Goal: Information Seeking & Learning: Learn about a topic

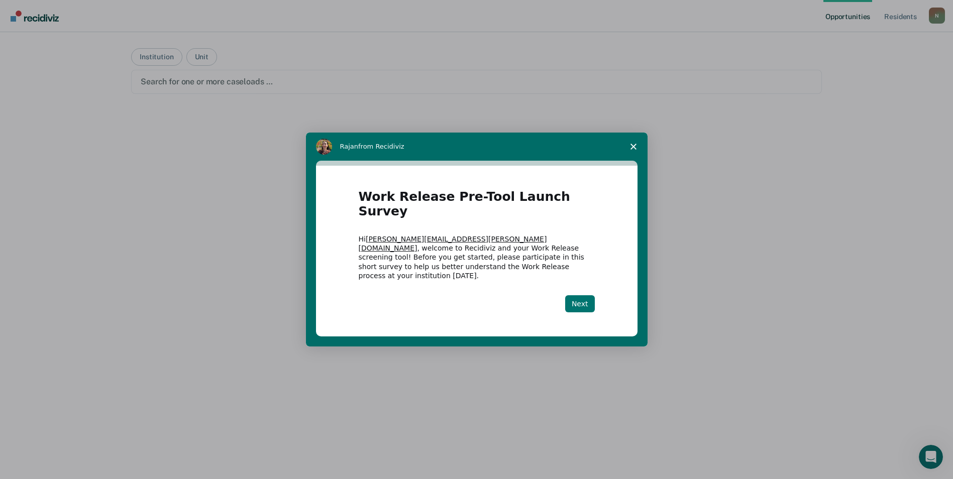
click at [581, 295] on button "Next" at bounding box center [580, 303] width 30 height 17
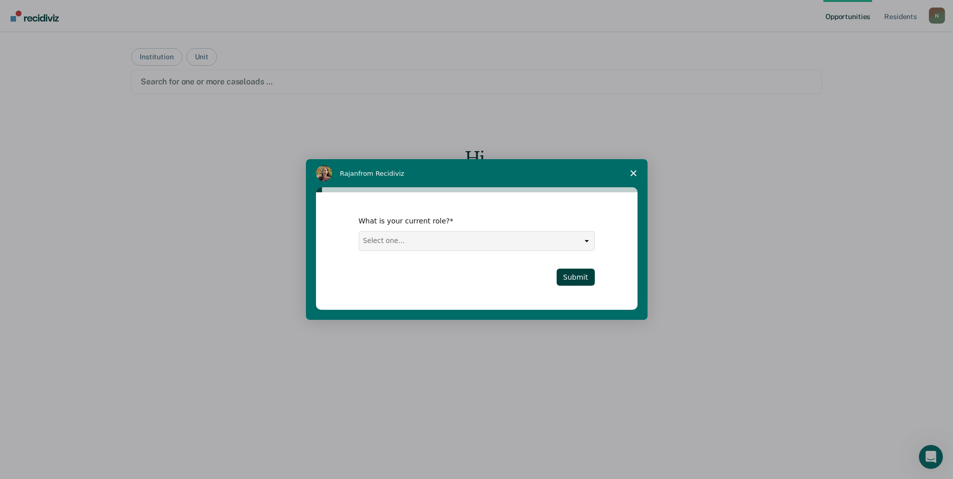
click at [591, 247] on select "Select one... Case Manager FUM Assistant [PERSON_NAME] [PERSON_NAME]" at bounding box center [476, 241] width 235 height 19
select select "FUM"
click at [359, 232] on select "Select one... Case Manager FUM Assistant Warden Warden" at bounding box center [476, 241] width 235 height 19
click at [584, 277] on button "Submit" at bounding box center [576, 277] width 38 height 17
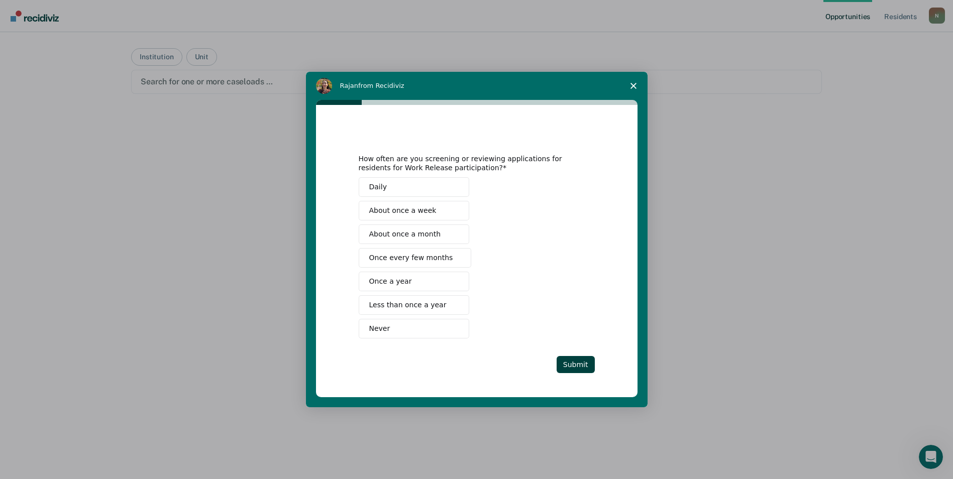
click at [412, 282] on button "Once a year" at bounding box center [414, 282] width 111 height 20
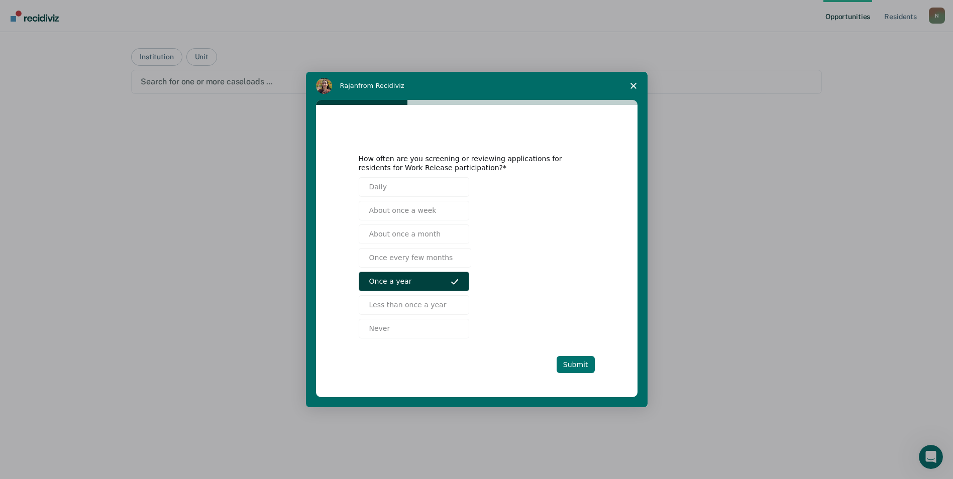
click at [572, 357] on button "Submit" at bounding box center [576, 364] width 38 height 17
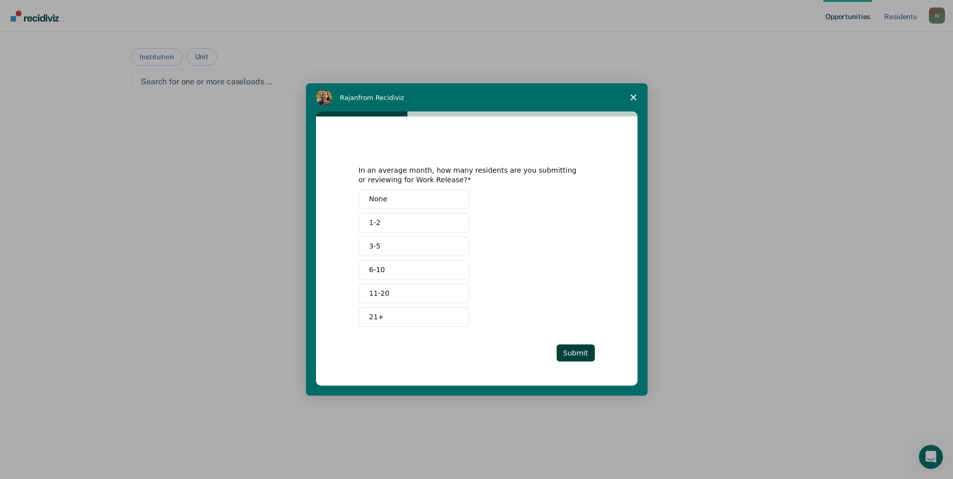
click at [402, 203] on button "None" at bounding box center [414, 199] width 111 height 20
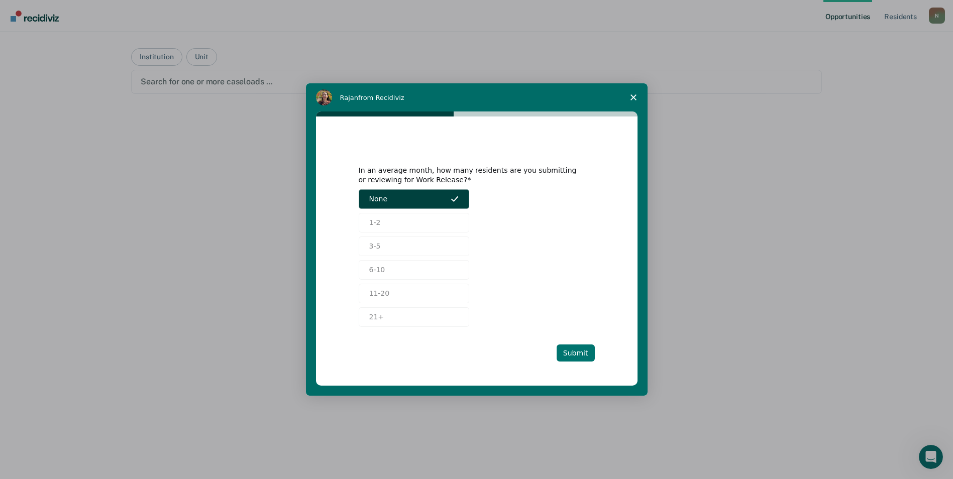
click at [577, 355] on button "Submit" at bounding box center [576, 353] width 38 height 17
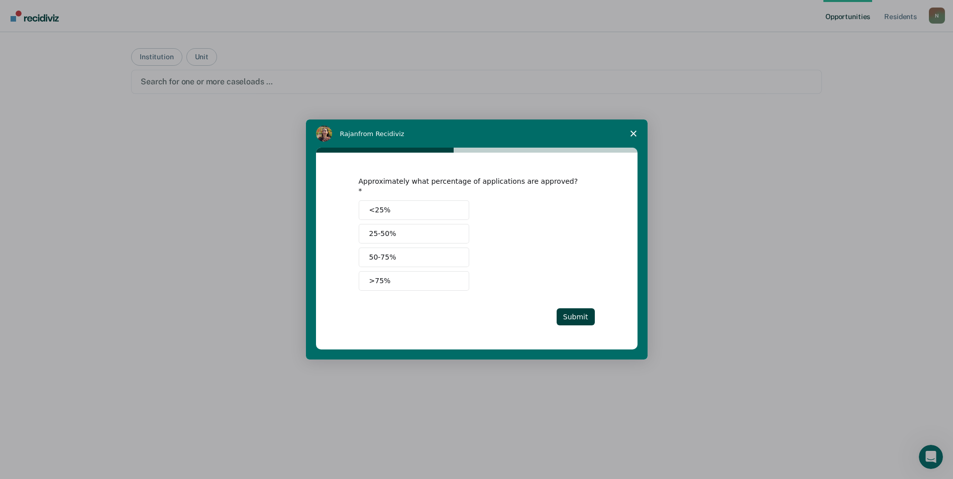
click at [581, 311] on button "Submit" at bounding box center [576, 316] width 38 height 17
click at [399, 215] on button "<25%" at bounding box center [414, 210] width 111 height 20
click at [595, 304] on div "Approximately what percentage of applications are approved? <25% 25-50% 50-75% …" at bounding box center [476, 251] width 321 height 196
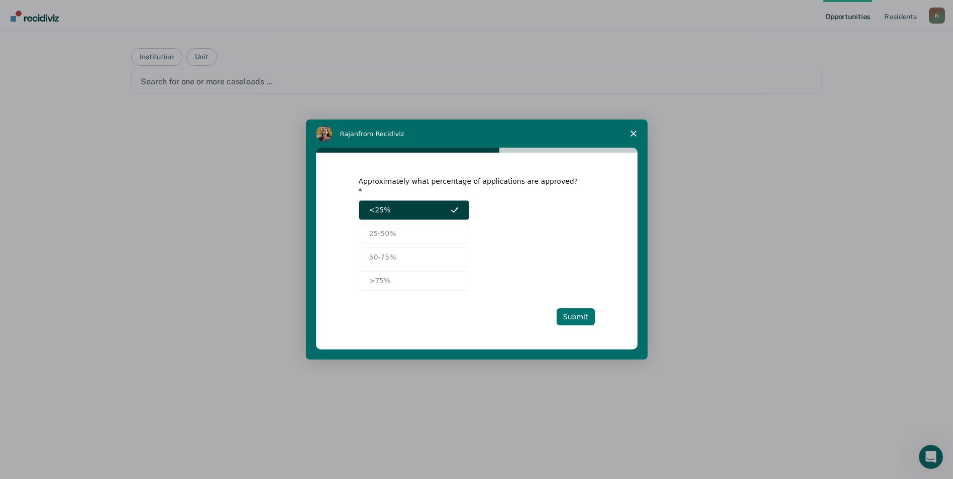
click at [581, 316] on button "Submit" at bounding box center [576, 316] width 38 height 17
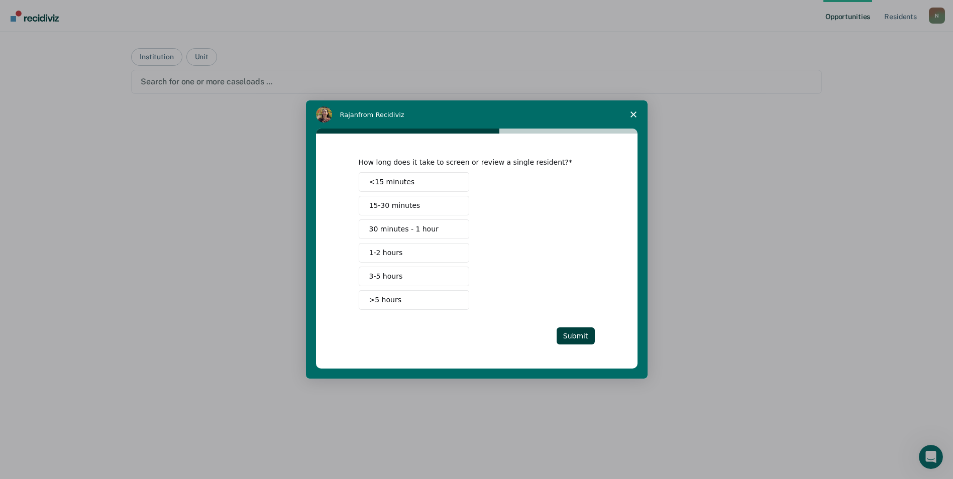
drag, startPoint x: 411, startPoint y: 204, endPoint x: 422, endPoint y: 204, distance: 11.1
click at [411, 203] on span "15-30 minutes" at bounding box center [394, 205] width 51 height 11
click at [458, 203] on icon "Intercom messenger" at bounding box center [455, 205] width 8 height 8
click at [438, 229] on button "30 minutes - 1 hour" at bounding box center [414, 229] width 111 height 20
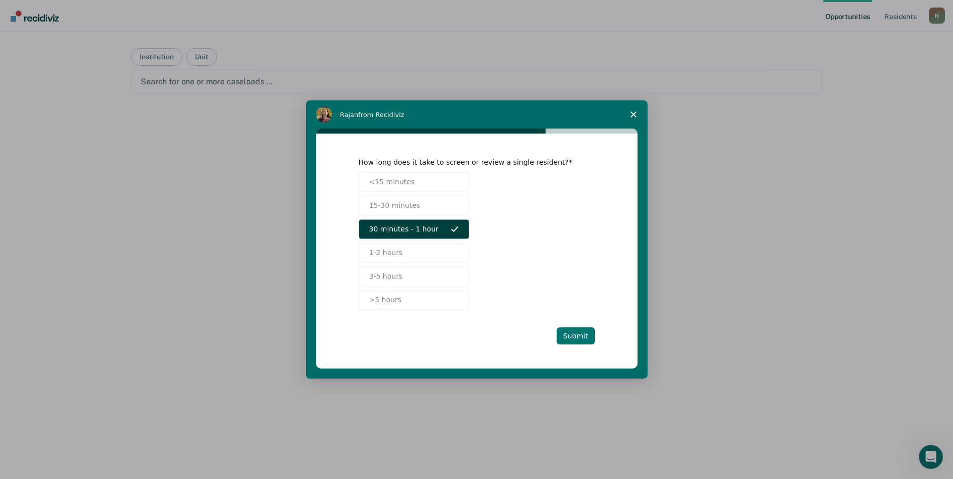
drag, startPoint x: 573, startPoint y: 334, endPoint x: 559, endPoint y: 331, distance: 14.4
click at [573, 334] on button "Submit" at bounding box center [576, 335] width 38 height 17
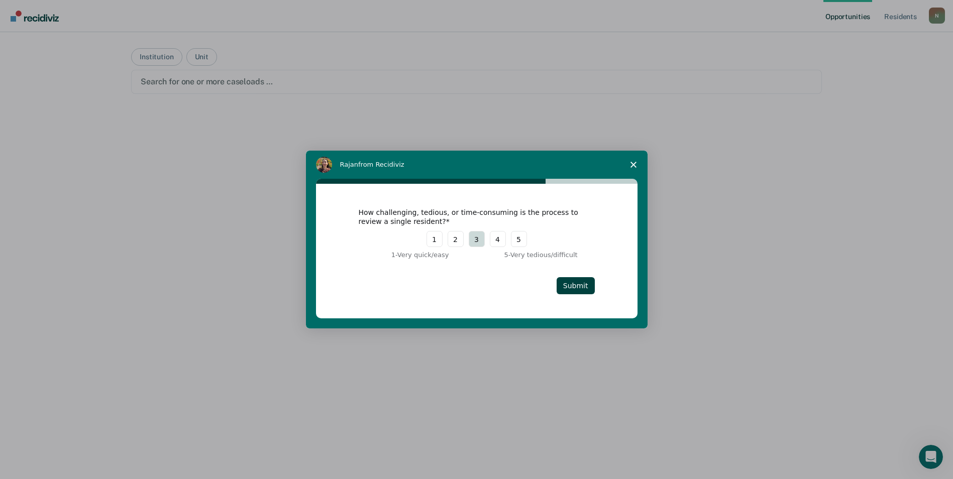
click at [479, 241] on button "3" at bounding box center [477, 239] width 16 height 16
click at [576, 287] on button "Submit" at bounding box center [576, 285] width 38 height 17
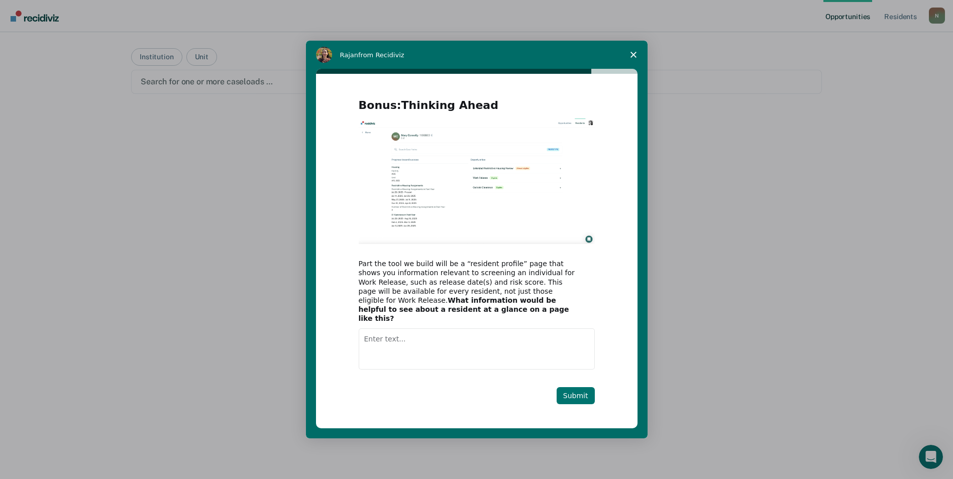
click at [580, 391] on button "Submit" at bounding box center [576, 395] width 38 height 17
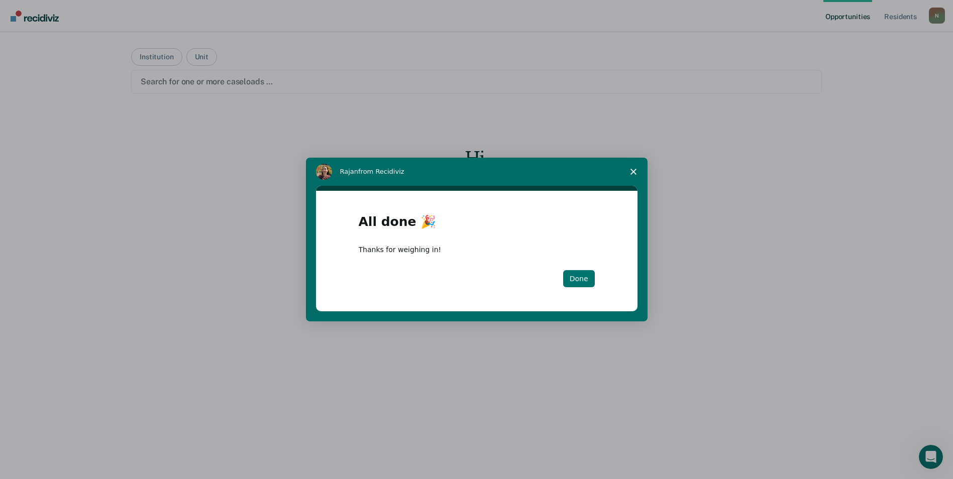
click at [576, 281] on button "Done" at bounding box center [579, 278] width 32 height 17
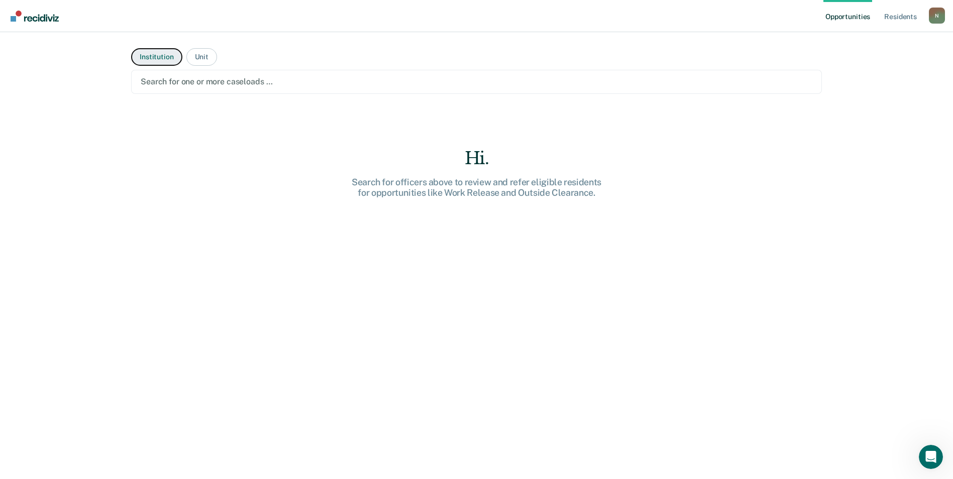
click at [145, 61] on button "Institution" at bounding box center [156, 57] width 51 height 18
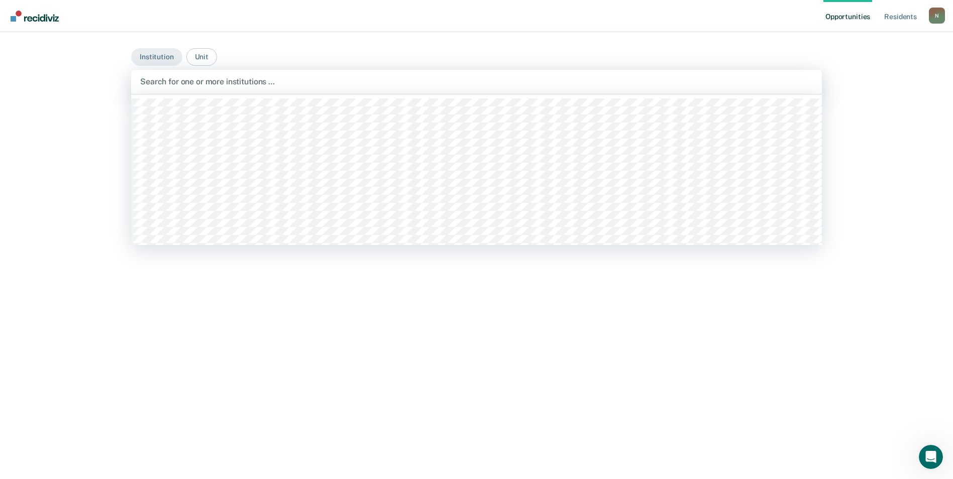
click at [194, 83] on div at bounding box center [476, 82] width 673 height 12
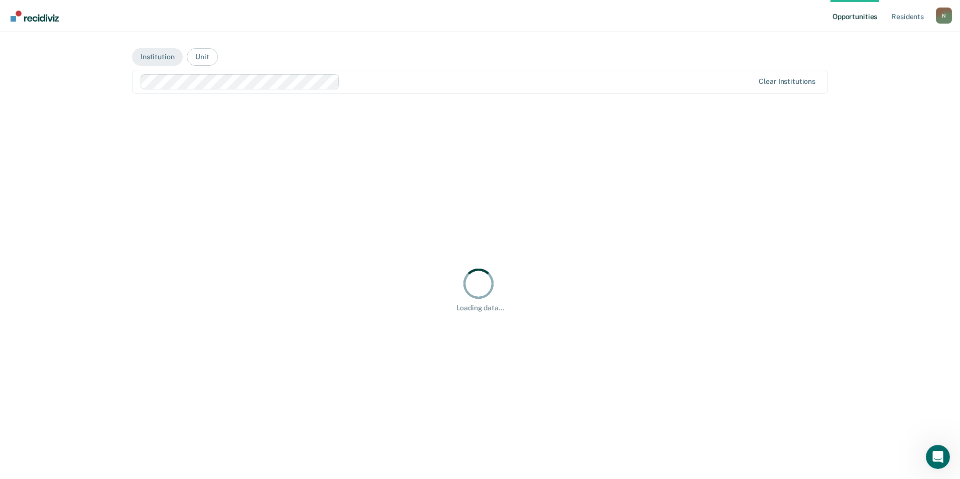
click at [855, 19] on link "Opportunities" at bounding box center [855, 16] width 49 height 32
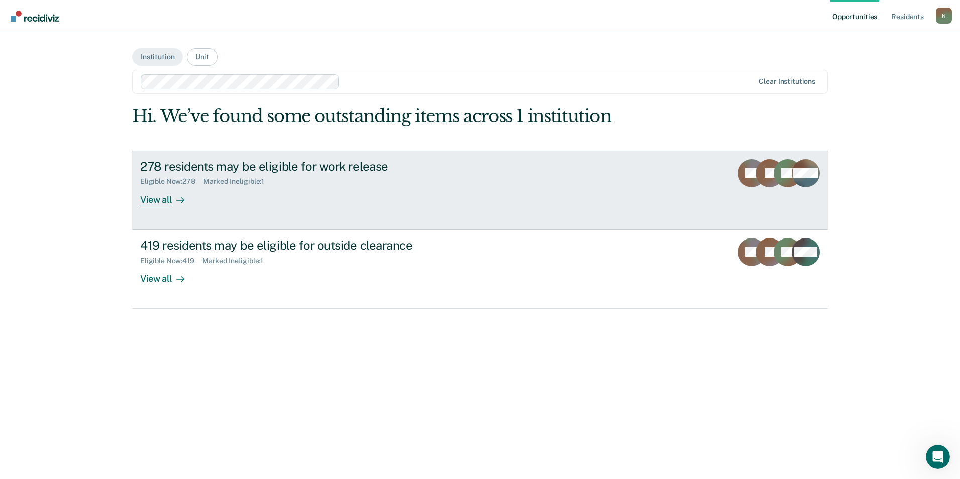
click at [164, 201] on div "View all" at bounding box center [168, 196] width 56 height 20
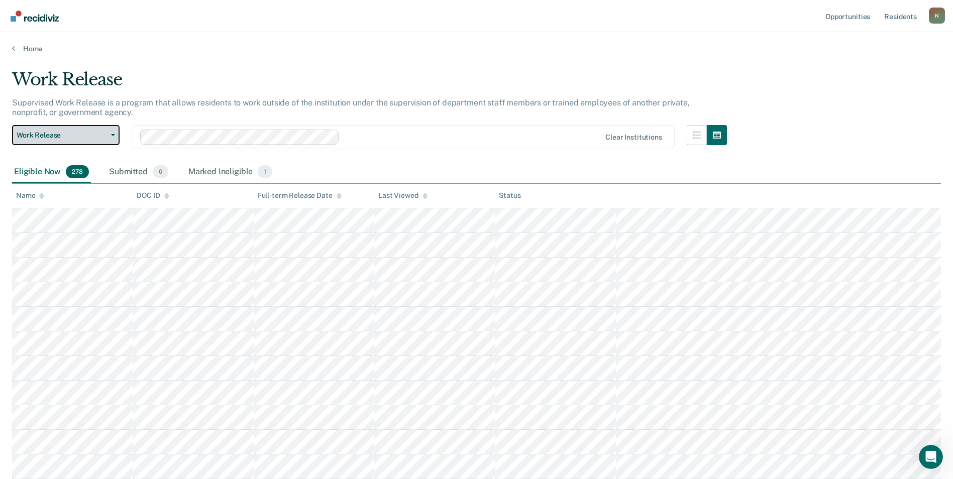
click at [114, 137] on button "Work Release" at bounding box center [65, 135] width 107 height 20
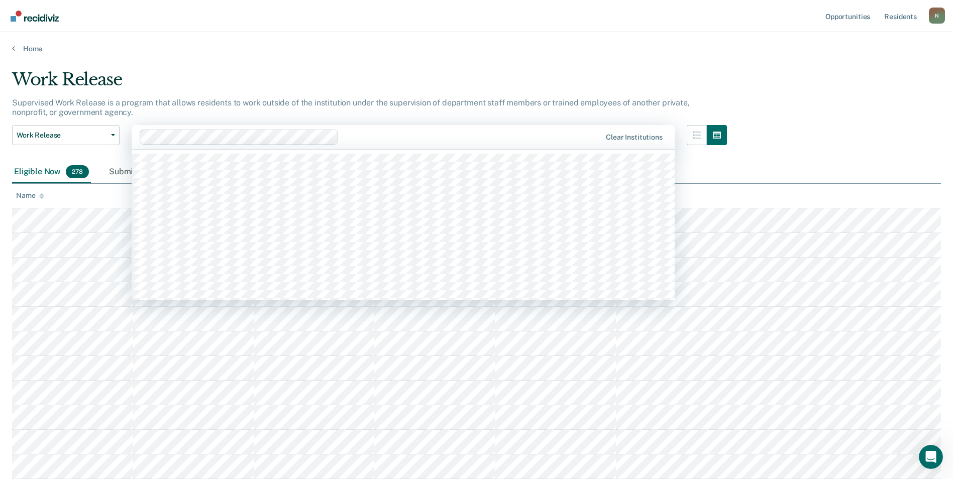
click at [375, 133] on div at bounding box center [472, 137] width 258 height 12
click at [779, 189] on th at bounding box center [778, 196] width 325 height 25
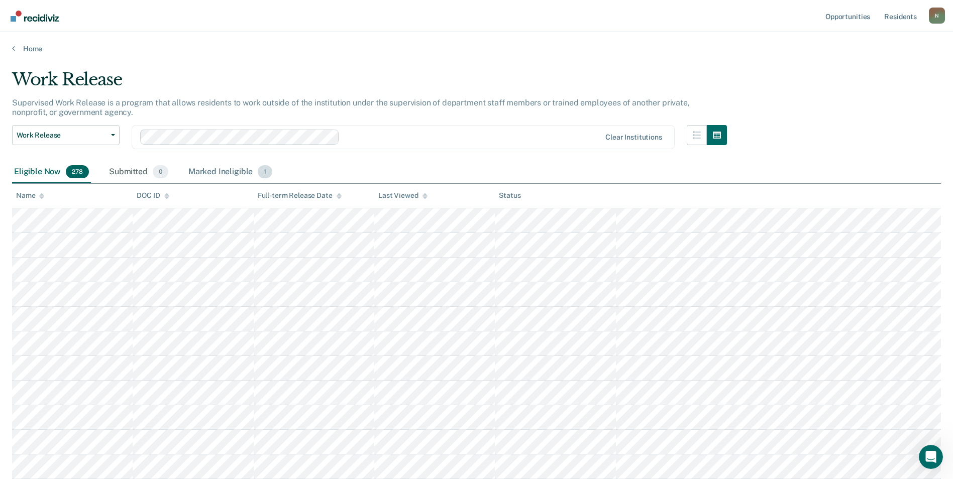
click at [223, 170] on div "Marked Ineligible 1" at bounding box center [230, 172] width 88 height 22
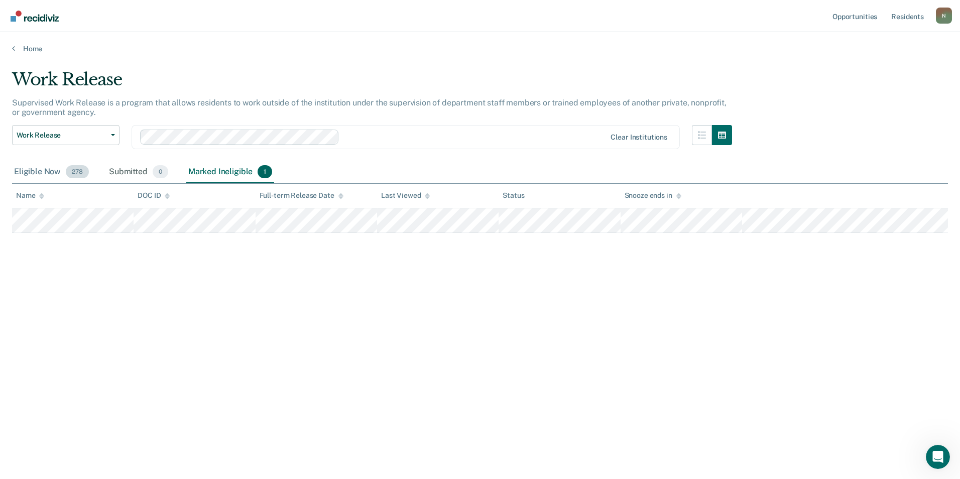
drag, startPoint x: 53, startPoint y: 175, endPoint x: 29, endPoint y: 175, distance: 24.1
click at [53, 176] on div "Eligible Now 278" at bounding box center [51, 172] width 79 height 22
click at [55, 179] on div "Eligible Now 278" at bounding box center [51, 172] width 79 height 22
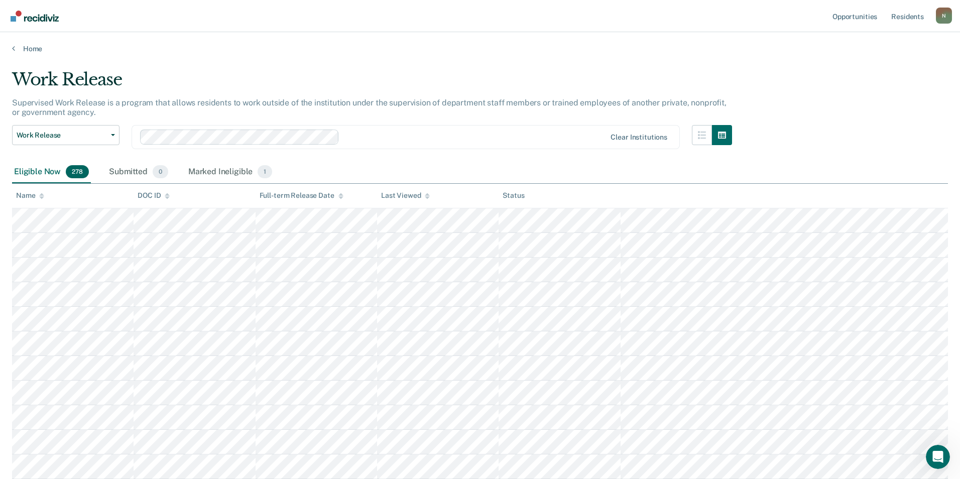
click at [29, 175] on div "Eligible Now 278" at bounding box center [51, 172] width 79 height 22
click at [841, 11] on link "Opportunities" at bounding box center [847, 16] width 49 height 32
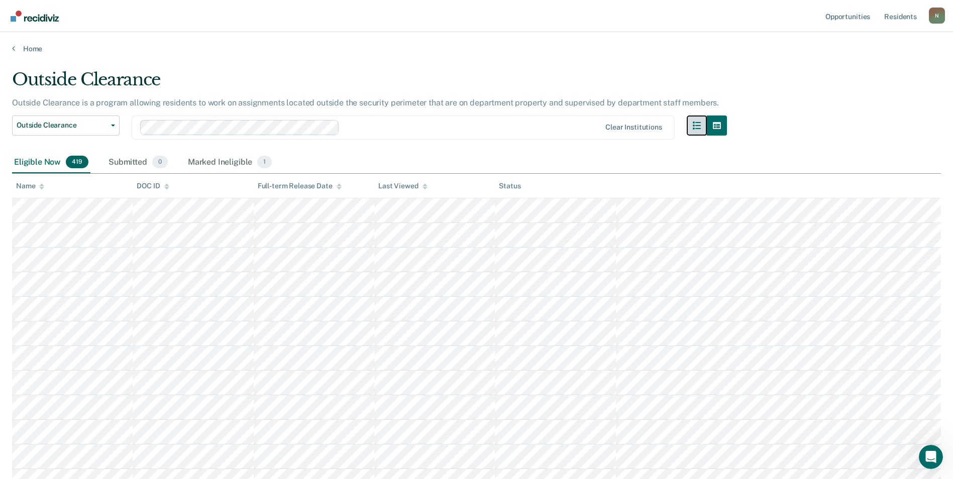
click at [700, 126] on icon "button" at bounding box center [697, 126] width 8 height 8
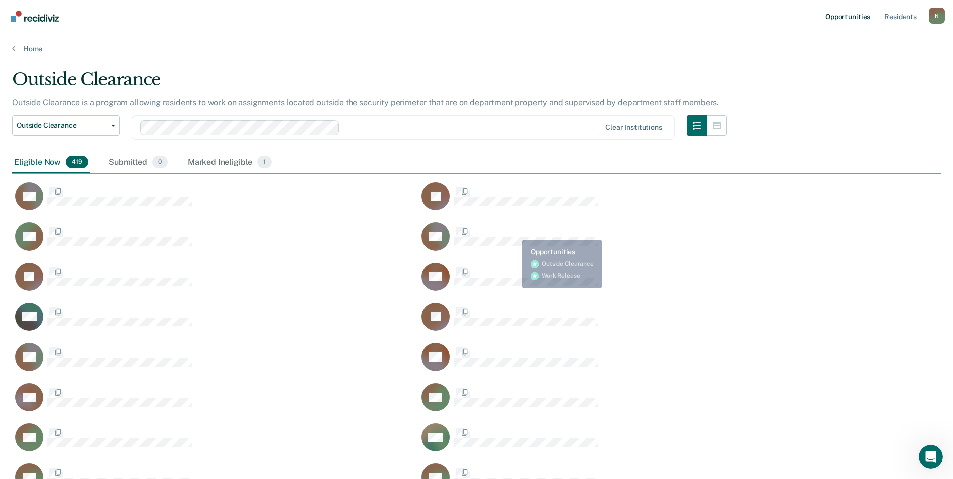
click at [117, 128] on button "Outside Clearance" at bounding box center [65, 126] width 107 height 20
click at [844, 15] on link "Opportunities" at bounding box center [847, 16] width 49 height 32
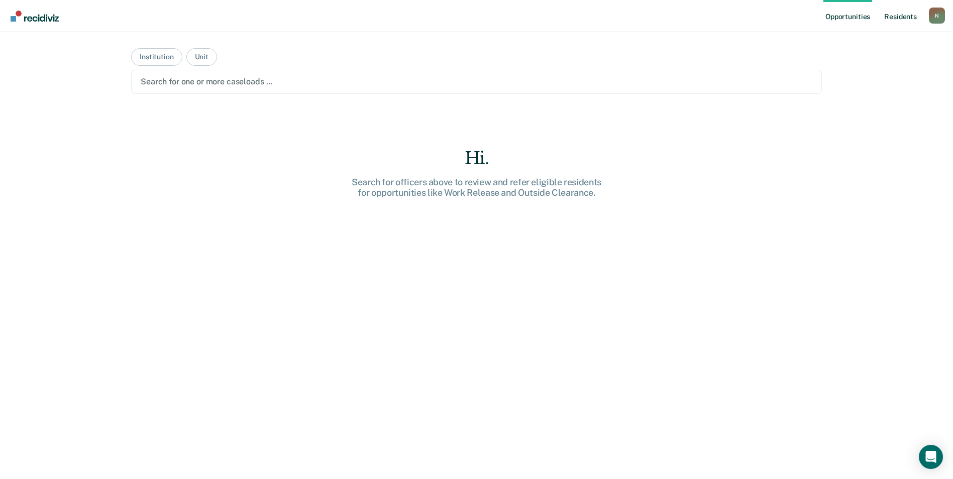
click at [891, 14] on link "Resident s" at bounding box center [900, 16] width 37 height 32
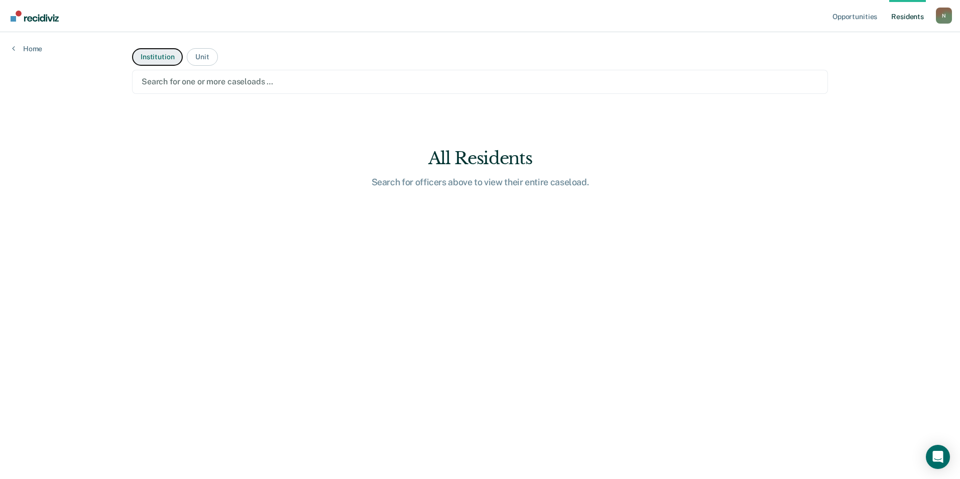
click at [175, 62] on button "Institution" at bounding box center [157, 57] width 51 height 18
click at [213, 85] on div at bounding box center [480, 82] width 677 height 12
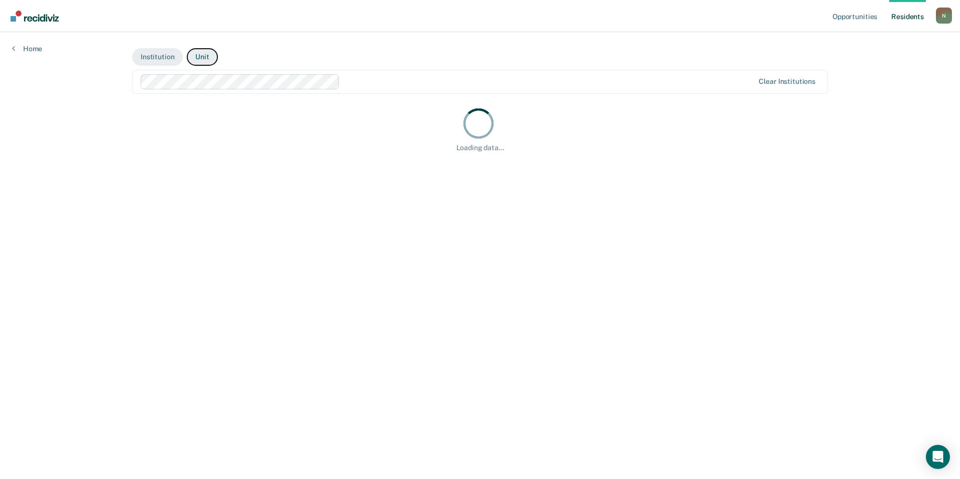
click at [200, 59] on button "Unit" at bounding box center [202, 57] width 31 height 18
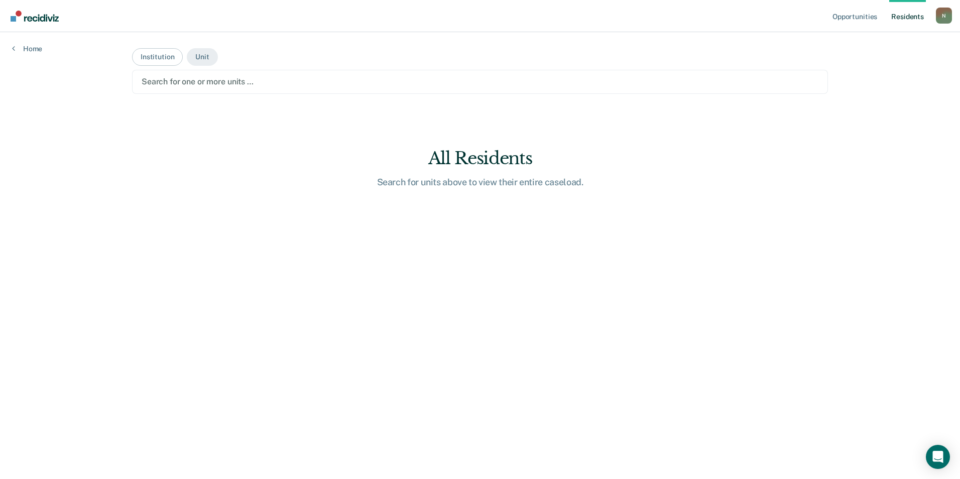
click at [289, 78] on div at bounding box center [480, 82] width 677 height 12
click at [154, 62] on button "Institution" at bounding box center [157, 57] width 51 height 18
click at [164, 59] on button "Institution" at bounding box center [157, 57] width 51 height 18
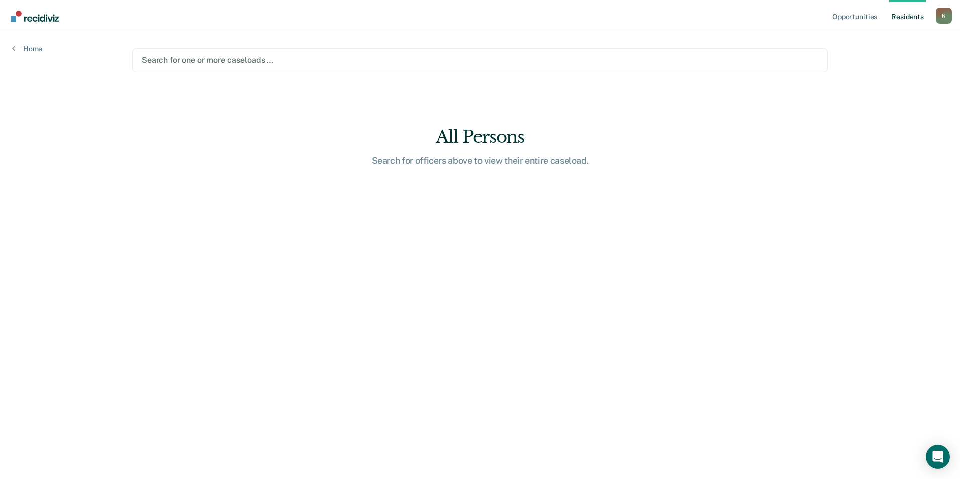
click at [191, 56] on div at bounding box center [480, 60] width 677 height 12
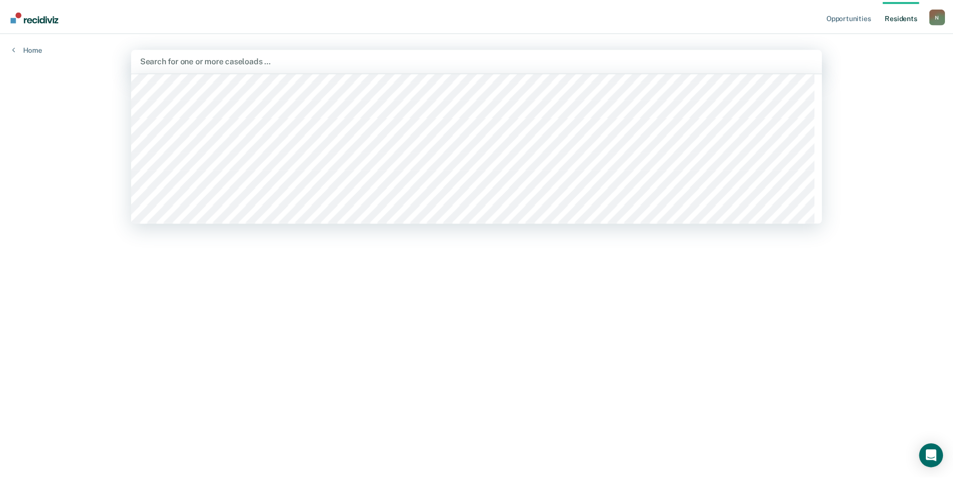
scroll to position [1858, 0]
click at [135, 304] on main "552 results available. Use Up and Down to choose options, press Enter to select…" at bounding box center [480, 243] width 720 height 423
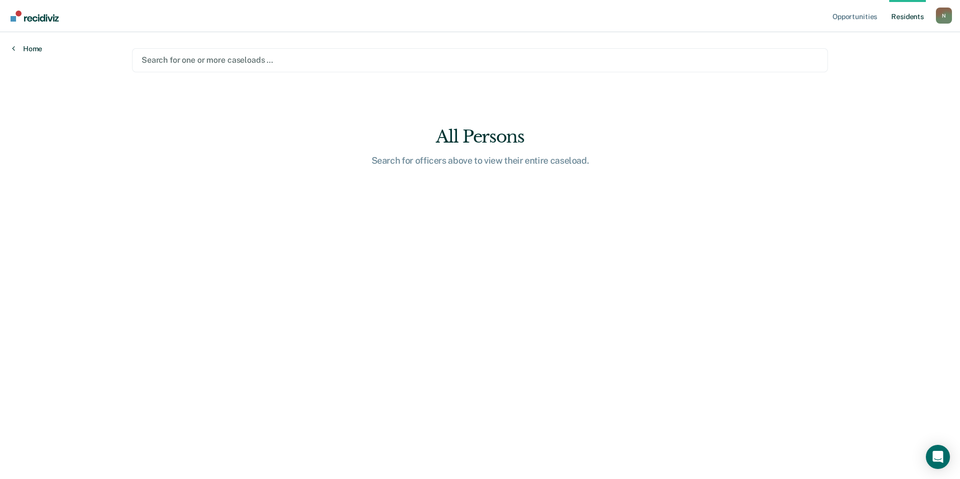
click at [29, 53] on link "Home" at bounding box center [27, 48] width 30 height 9
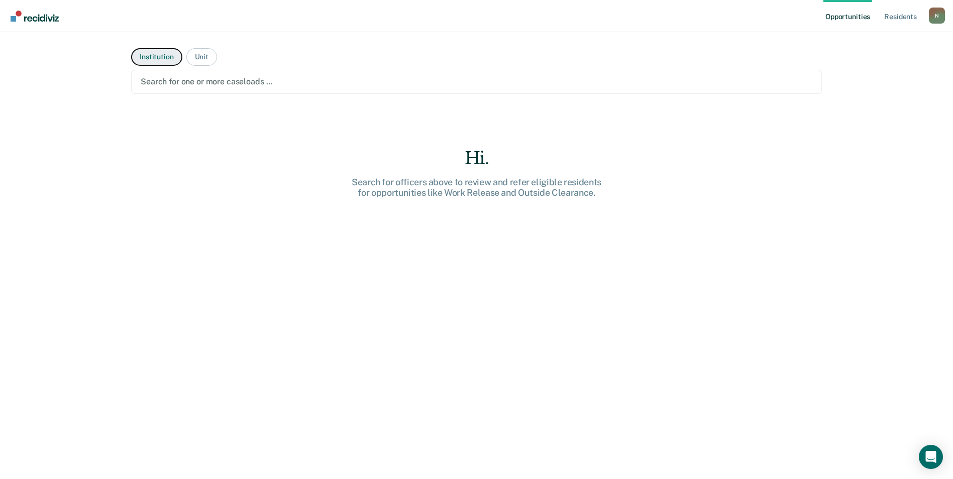
click at [159, 55] on button "Institution" at bounding box center [156, 57] width 51 height 18
click at [152, 59] on button "Institution" at bounding box center [156, 57] width 51 height 18
click at [153, 58] on button "Institution" at bounding box center [156, 57] width 51 height 18
